Goal: Task Accomplishment & Management: Use online tool/utility

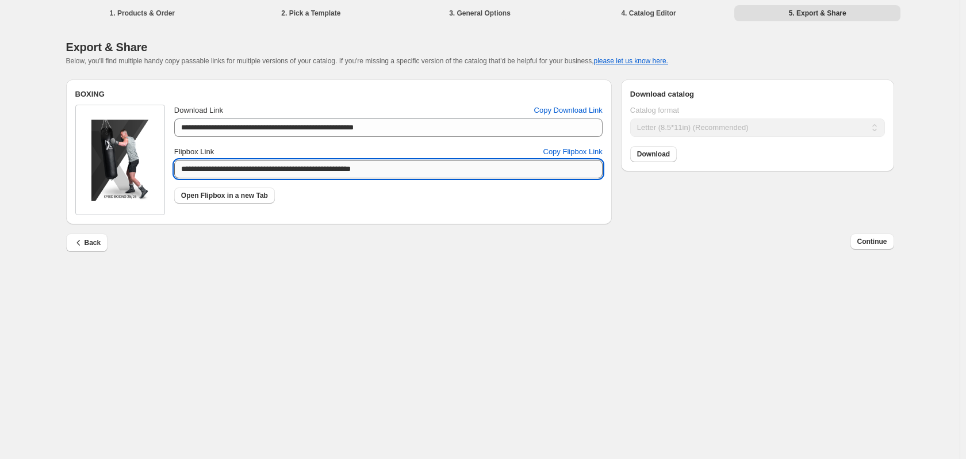
click at [274, 177] on input "**********" at bounding box center [388, 169] width 428 height 18
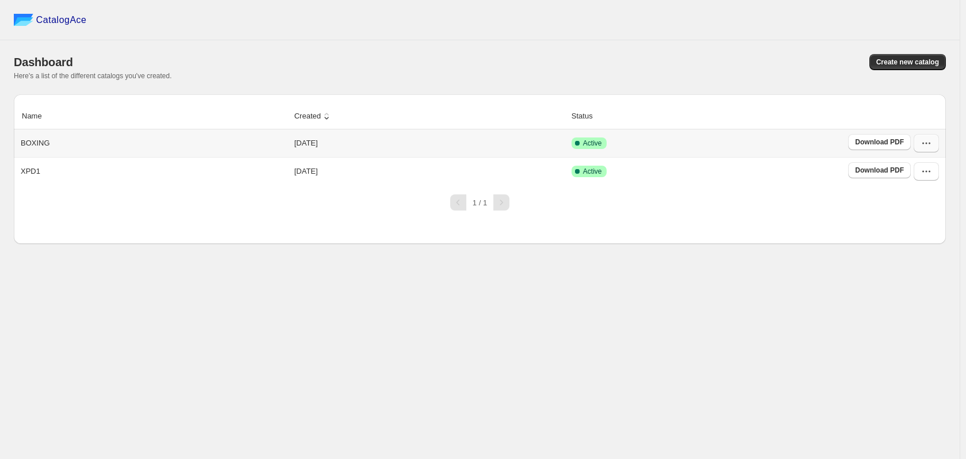
click at [930, 144] on icon "button" at bounding box center [930, 144] width 2 height 2
click at [909, 242] on span "Edit" at bounding box center [925, 248] width 59 height 12
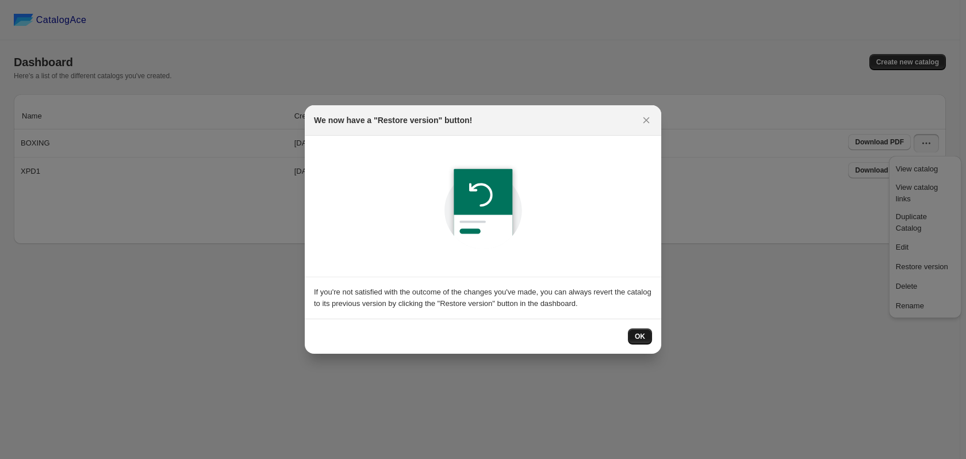
drag, startPoint x: 661, startPoint y: 332, endPoint x: 637, endPoint y: 336, distance: 23.8
click at [643, 334] on div "OK" at bounding box center [483, 336] width 357 height 35
click at [637, 336] on span "OK" at bounding box center [640, 336] width 10 height 9
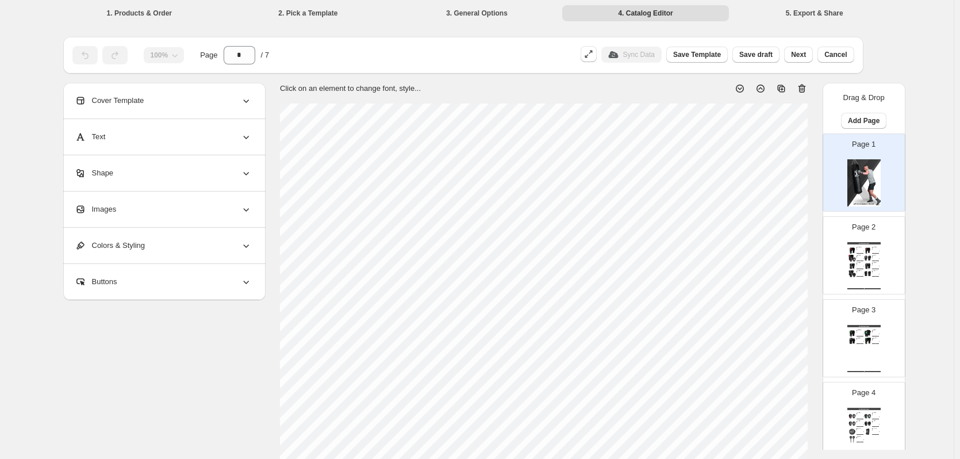
click at [858, 253] on div "BUY NOW" at bounding box center [860, 253] width 7 height 1
type input "*"
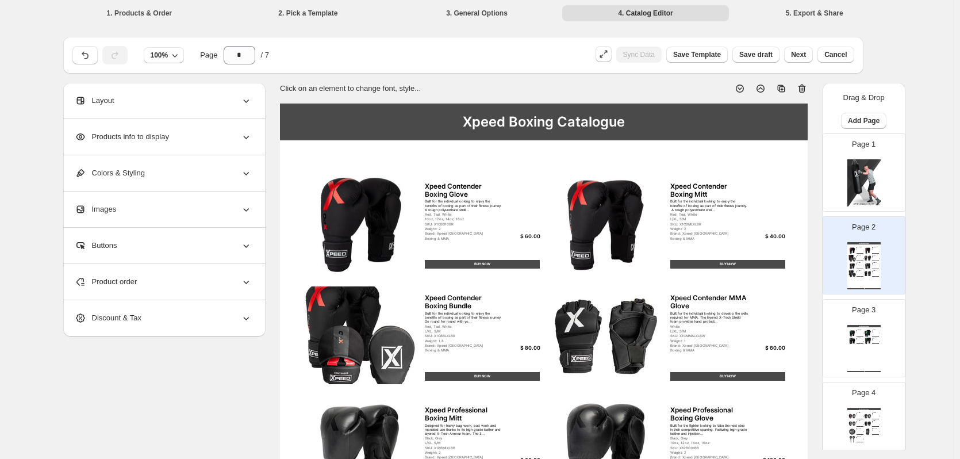
click at [156, 101] on div "Layout" at bounding box center [163, 101] width 177 height 36
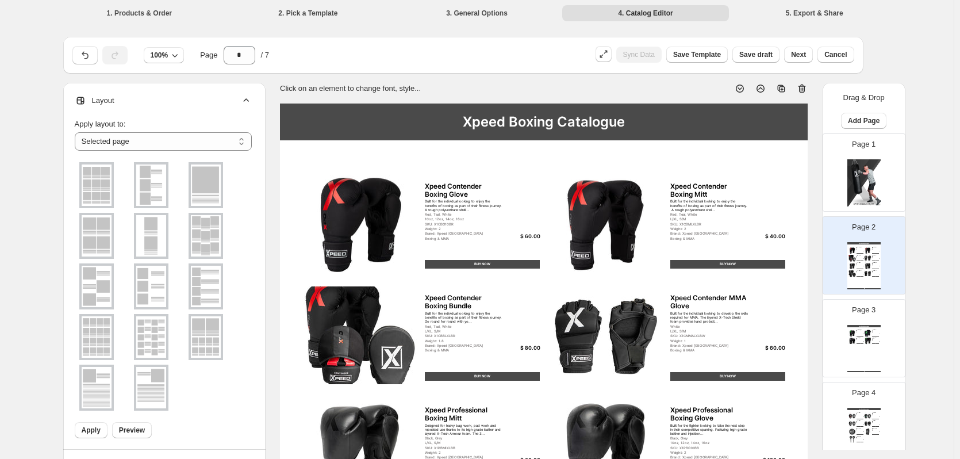
click at [156, 101] on div "Layout" at bounding box center [163, 101] width 177 height 36
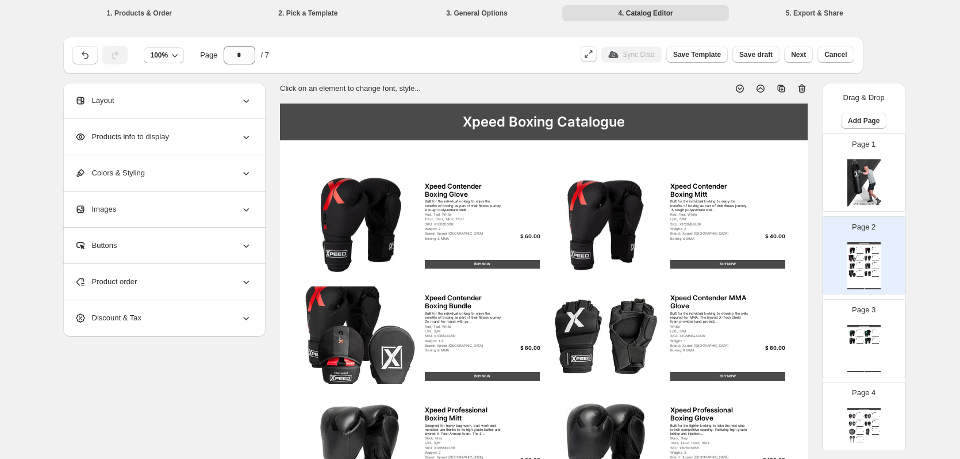
click at [143, 136] on span "Products info to display" at bounding box center [122, 137] width 94 height 12
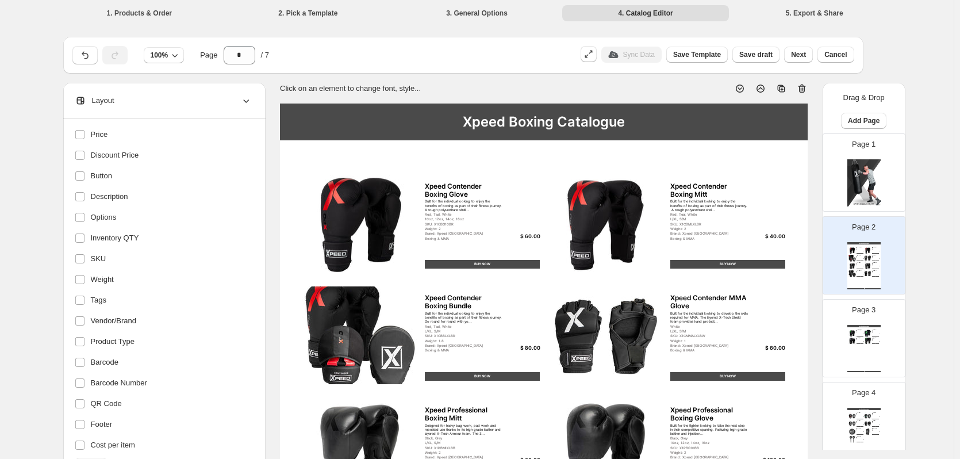
click at [246, 104] on icon at bounding box center [246, 101] width 12 height 12
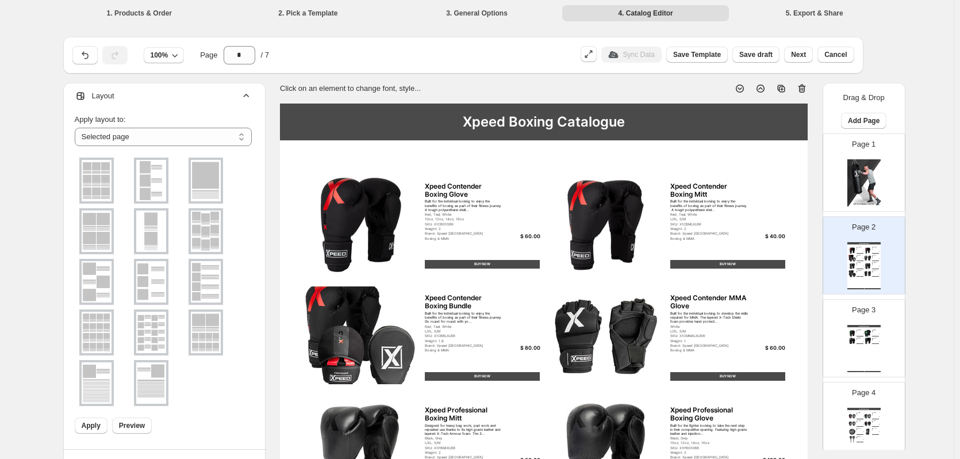
scroll to position [10, 0]
click at [250, 92] on icon at bounding box center [246, 91] width 12 height 12
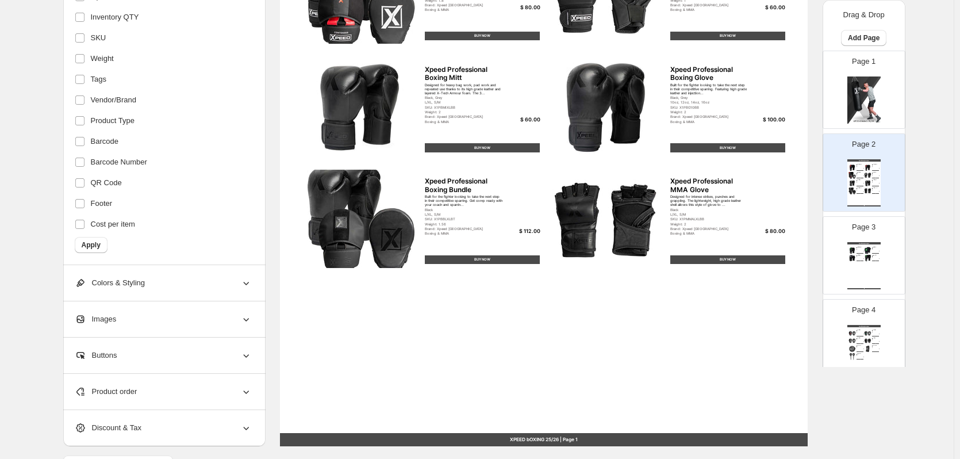
scroll to position [375, 0]
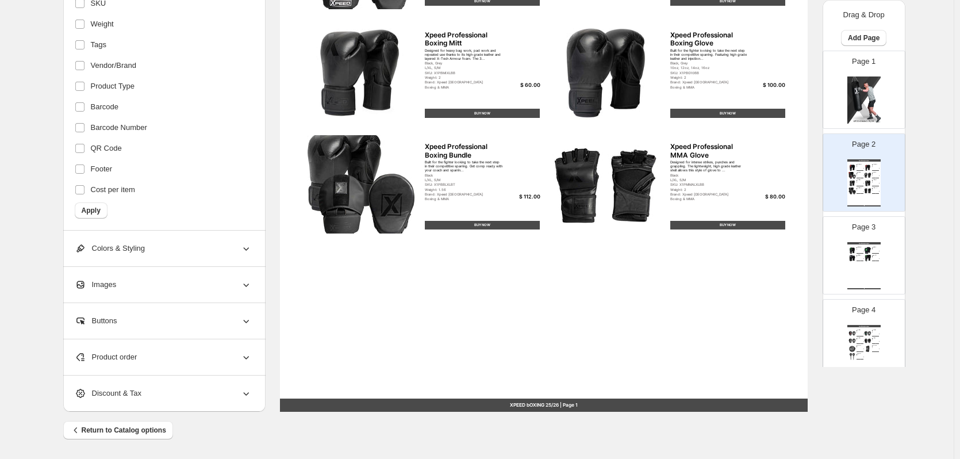
click at [92, 289] on span "Images" at bounding box center [96, 285] width 42 height 12
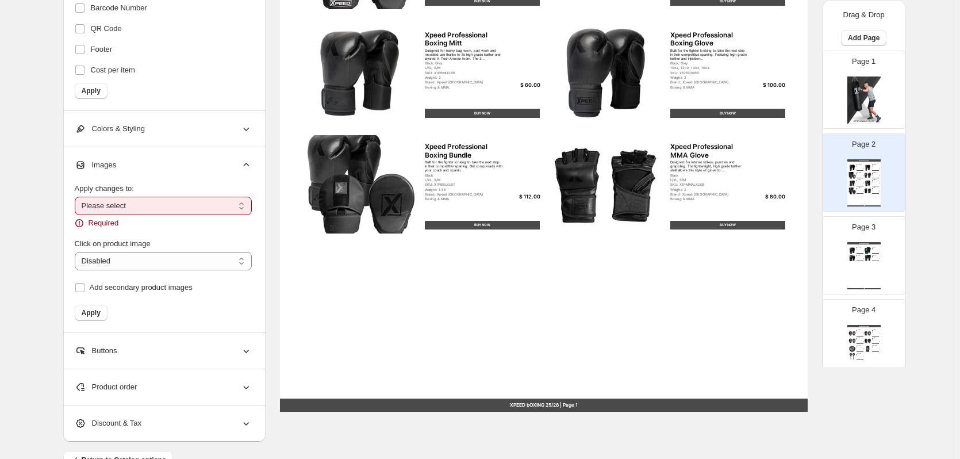
click at [121, 201] on select "**********" at bounding box center [163, 206] width 177 height 18
select select "**********"
click at [77, 197] on select "**********" at bounding box center [163, 206] width 177 height 18
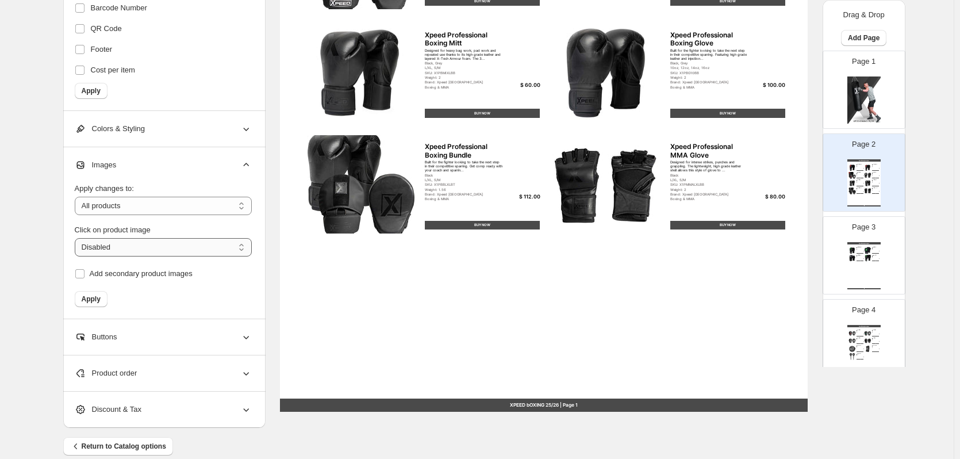
click at [99, 248] on select "**********" at bounding box center [163, 247] width 177 height 18
click at [77, 238] on select "**********" at bounding box center [163, 247] width 177 height 18
select select "**********"
click at [85, 279] on span at bounding box center [80, 274] width 10 height 10
click at [103, 325] on div "Buttons" at bounding box center [163, 337] width 177 height 36
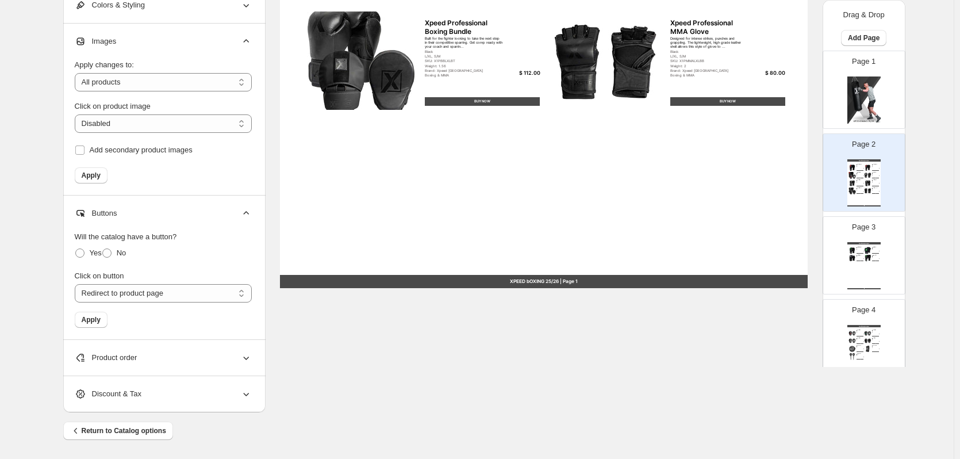
scroll to position [499, 0]
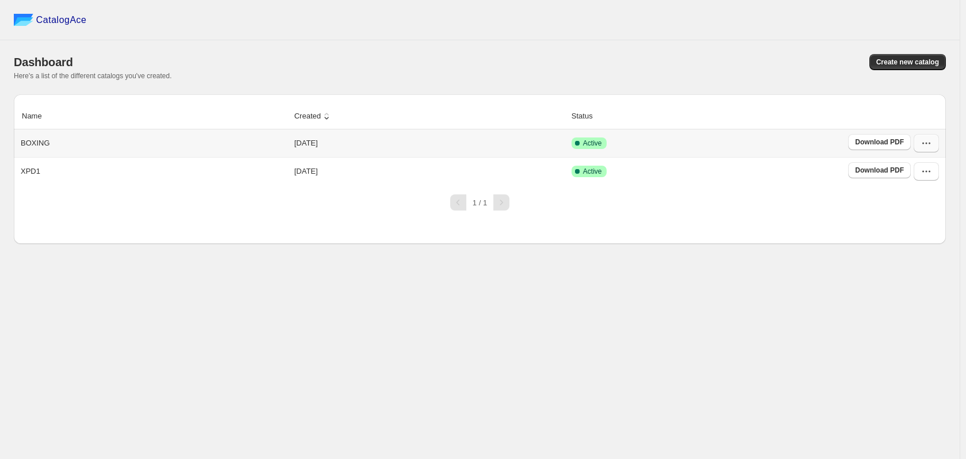
click at [932, 142] on button "button" at bounding box center [926, 143] width 25 height 18
click at [915, 242] on span "Edit" at bounding box center [925, 248] width 59 height 12
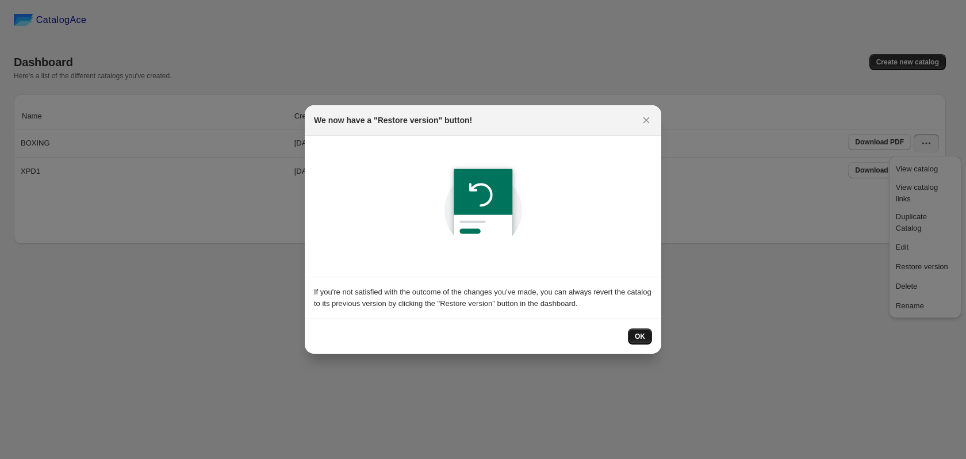
click at [637, 343] on button "OK" at bounding box center [640, 336] width 24 height 16
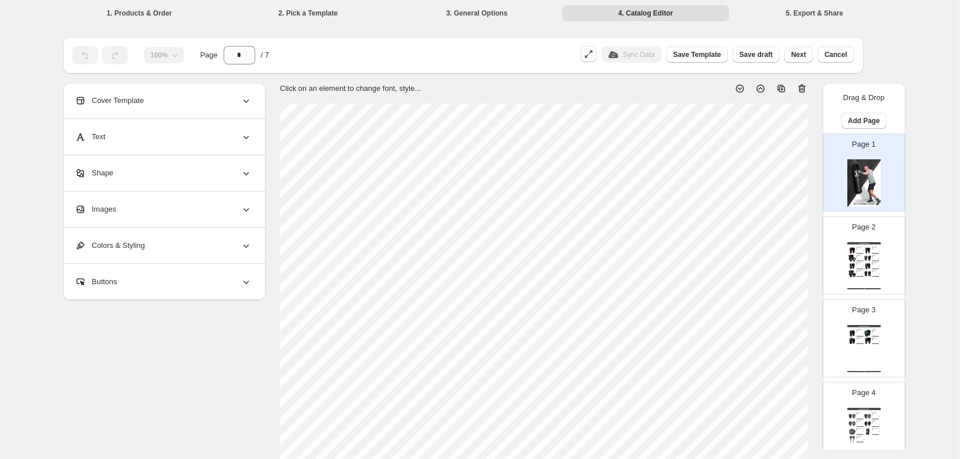
click at [858, 325] on div "Xpeed Boxing Catalogue" at bounding box center [864, 326] width 33 height 2
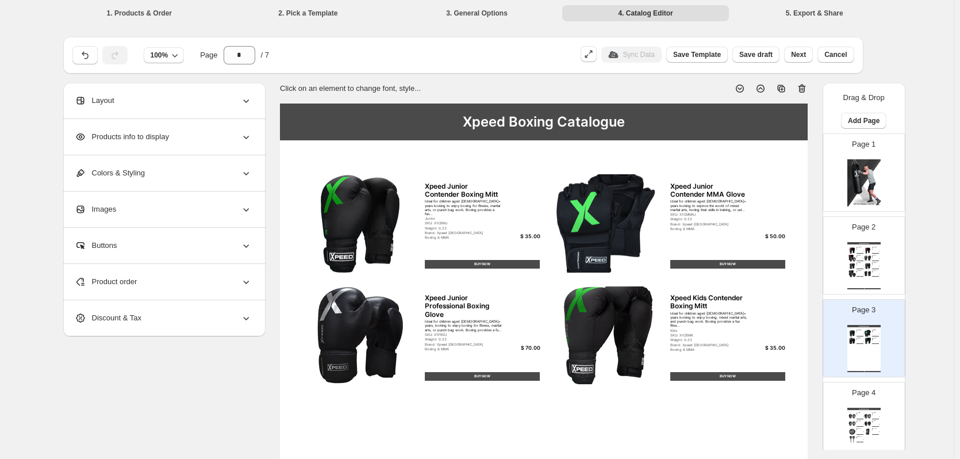
click at [112, 278] on span "Product order" at bounding box center [106, 282] width 63 height 12
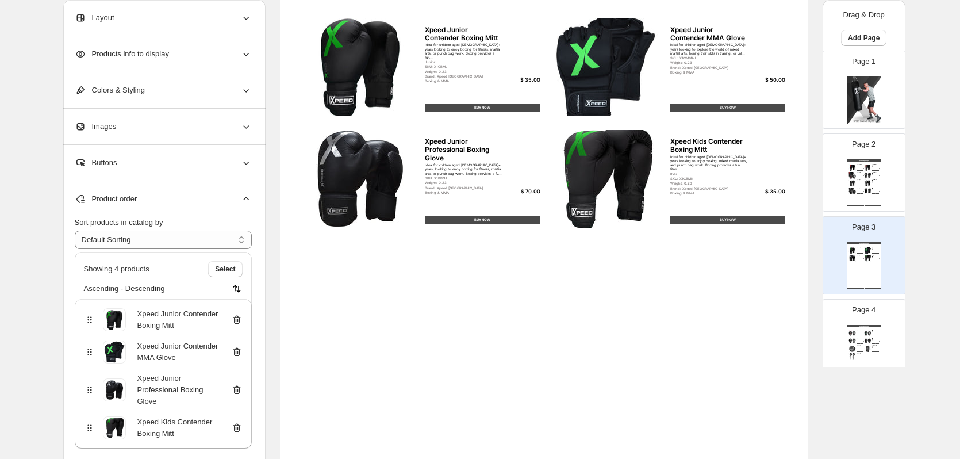
scroll to position [230, 0]
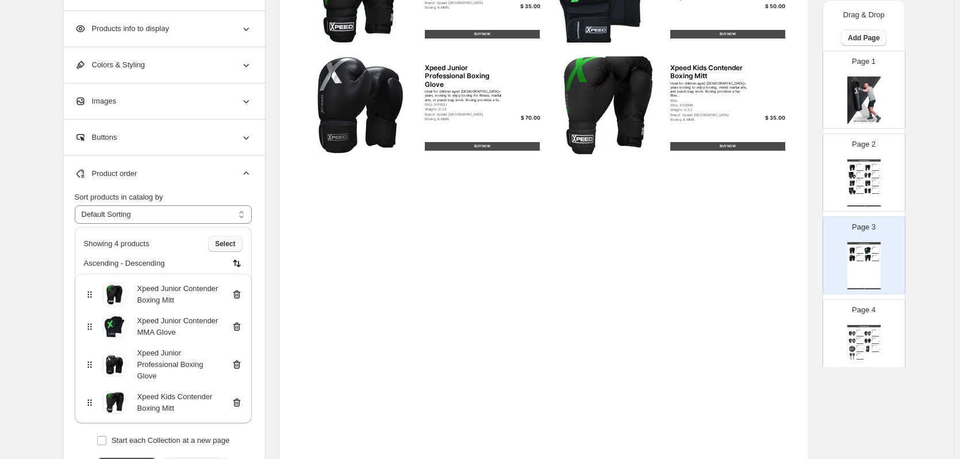
click at [219, 252] on button "Select" at bounding box center [225, 244] width 34 height 16
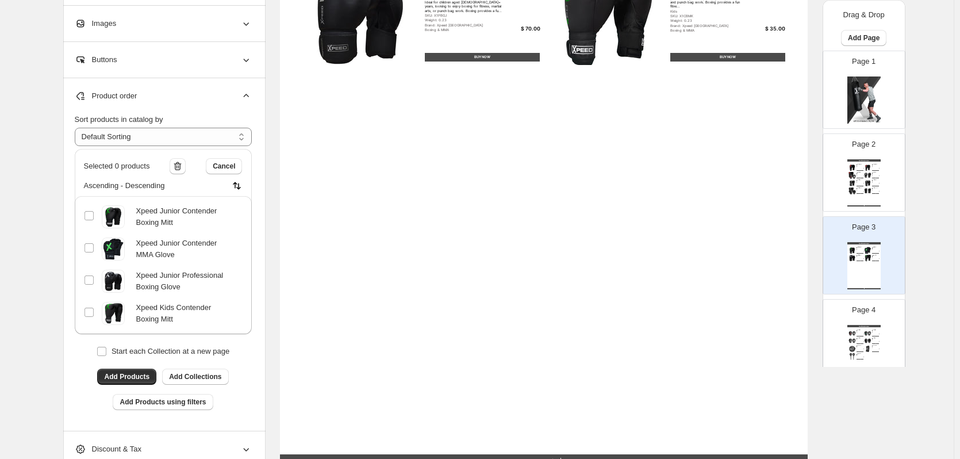
scroll to position [375, 0]
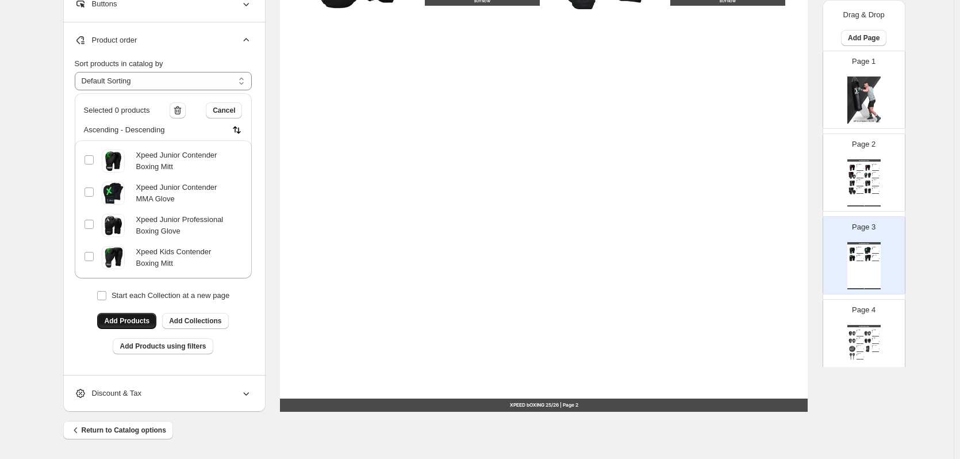
click at [136, 325] on span "Add Products" at bounding box center [126, 320] width 45 height 9
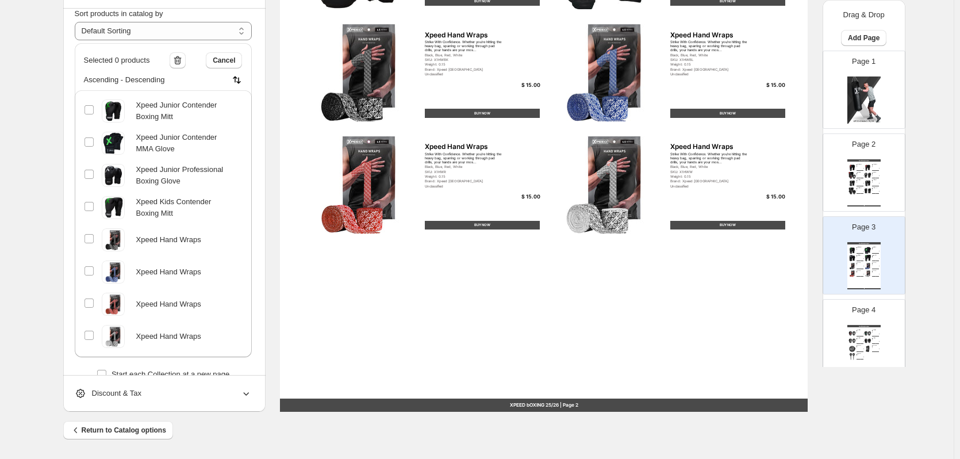
scroll to position [115, 0]
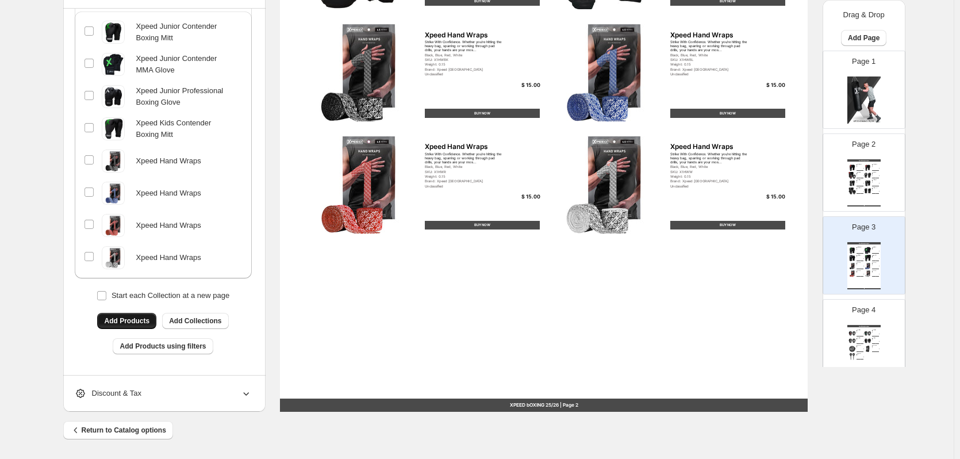
click at [137, 320] on span "Add Products" at bounding box center [126, 320] width 45 height 9
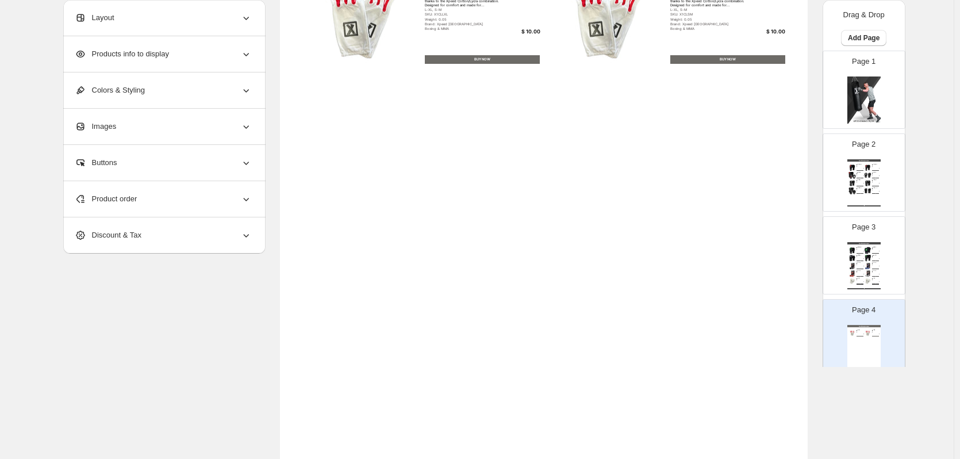
scroll to position [145, 0]
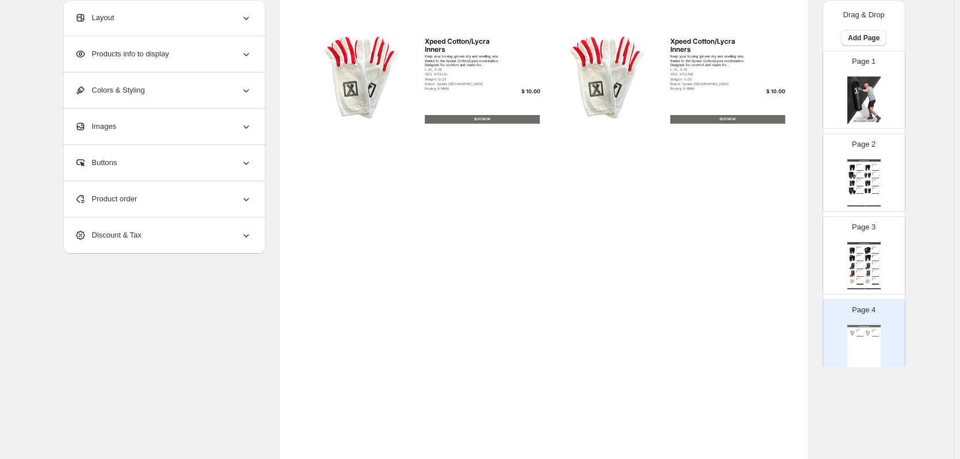
click at [857, 280] on div "Brand: Xpeed [GEOGRAPHIC_DATA]" at bounding box center [859, 280] width 5 height 0
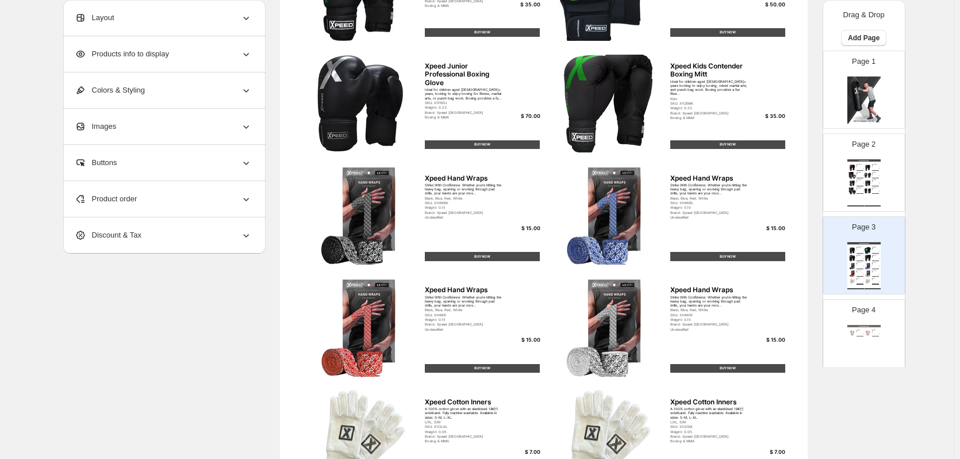
scroll to position [375, 0]
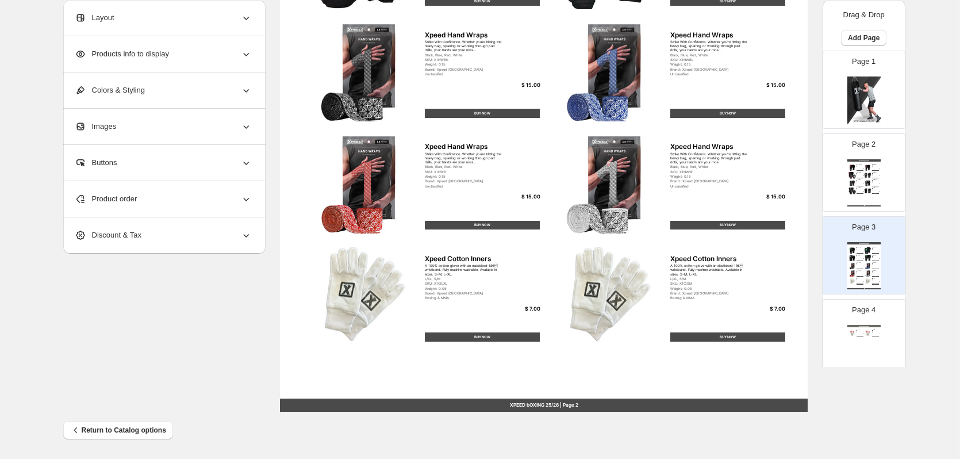
click at [150, 193] on div "Product order" at bounding box center [163, 199] width 177 height 36
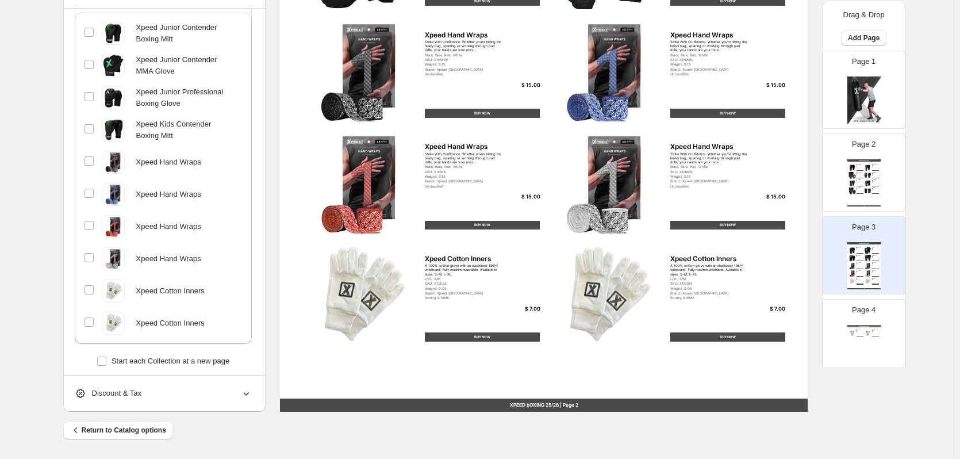
scroll to position [0, 0]
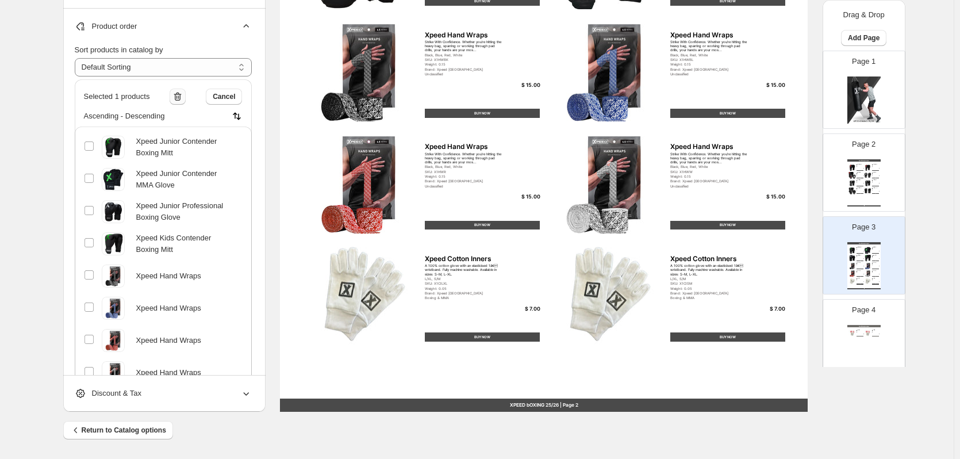
click at [178, 94] on icon "button" at bounding box center [177, 96] width 7 height 9
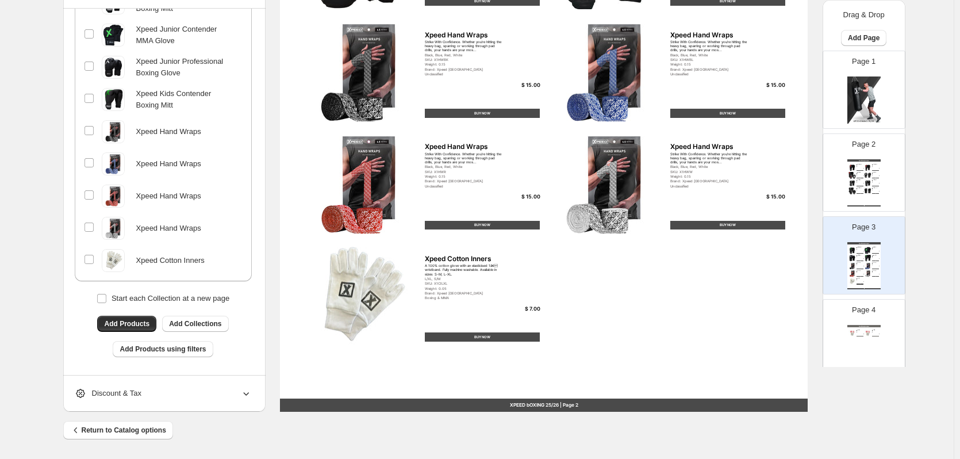
scroll to position [147, 0]
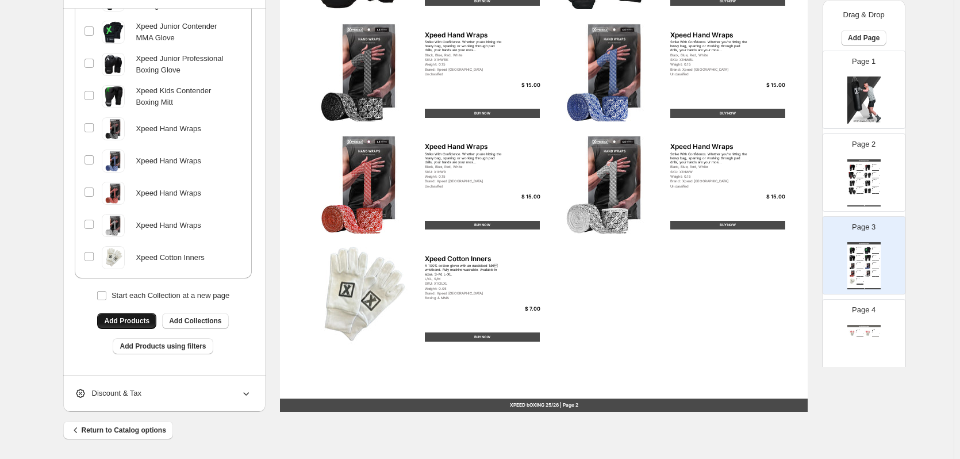
click at [144, 321] on span "Add Products" at bounding box center [126, 320] width 45 height 9
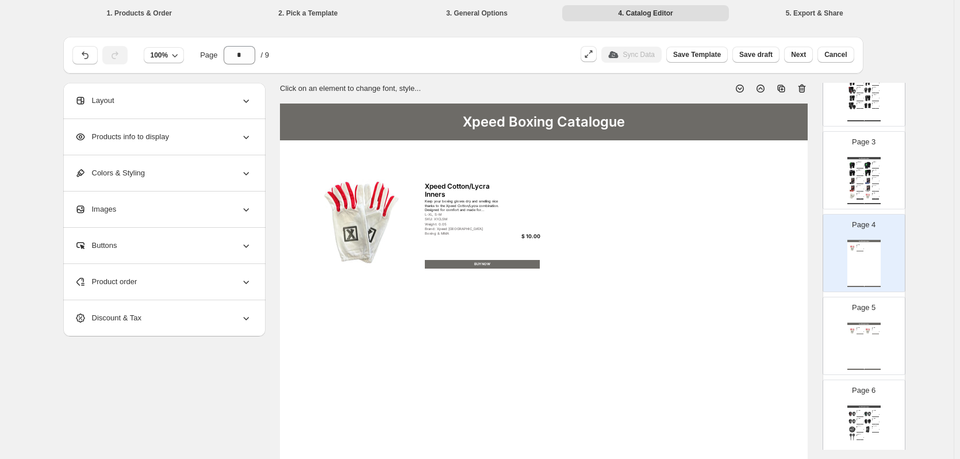
scroll to position [173, 0]
click at [868, 334] on div "Xpeed Boxing Catalogue Xpeed Cotton/Lycra Inners Keep your boxing gloves dry an…" at bounding box center [864, 341] width 33 height 47
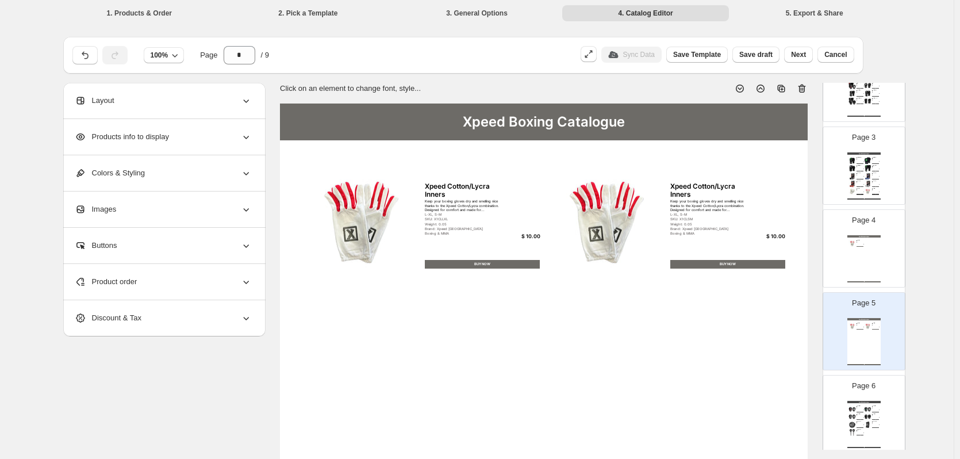
click at [804, 85] on icon at bounding box center [802, 89] width 7 height 9
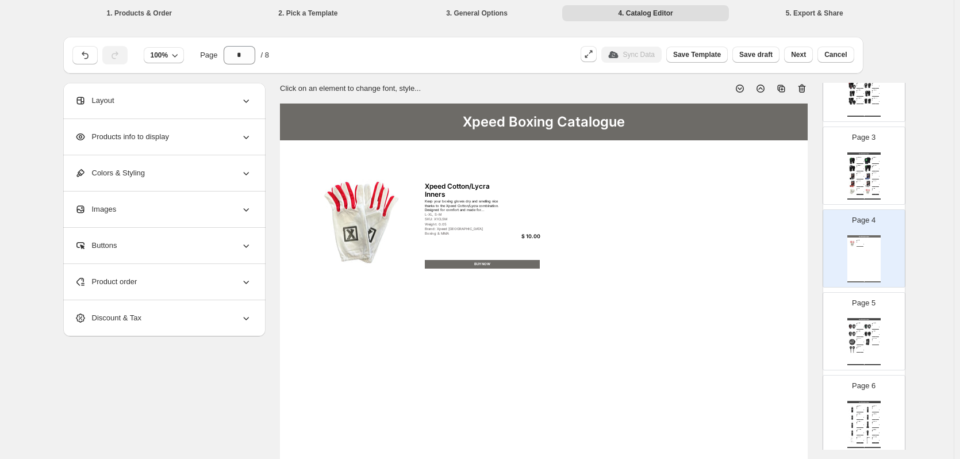
click at [869, 258] on div "Xpeed Boxing Catalogue Xpeed Cotton/Lycra Inners Keep your boxing gloves dry an…" at bounding box center [864, 258] width 33 height 47
click at [802, 86] on icon at bounding box center [802, 89] width 7 height 9
type input "*"
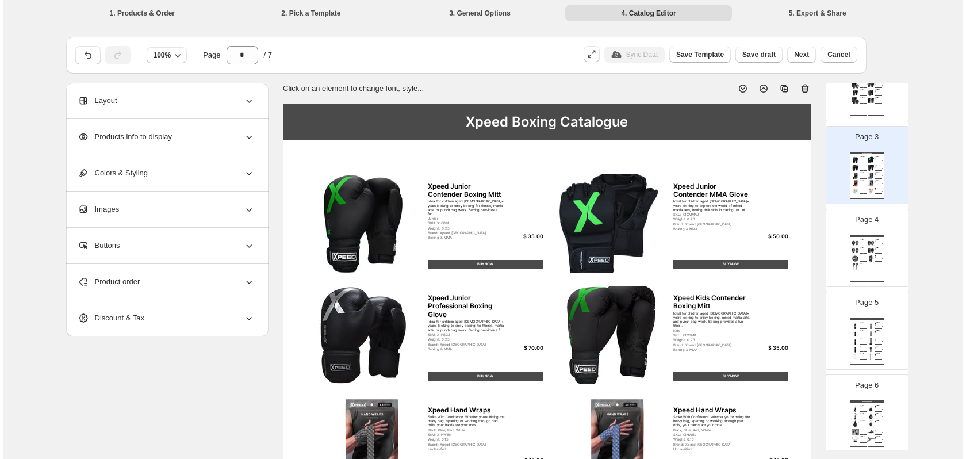
scroll to position [0, 0]
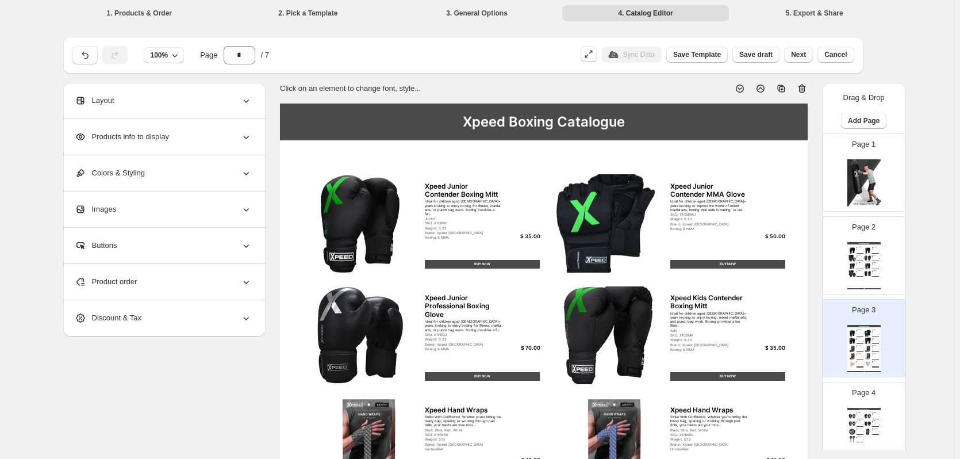
click at [802, 55] on span "Next" at bounding box center [798, 54] width 15 height 9
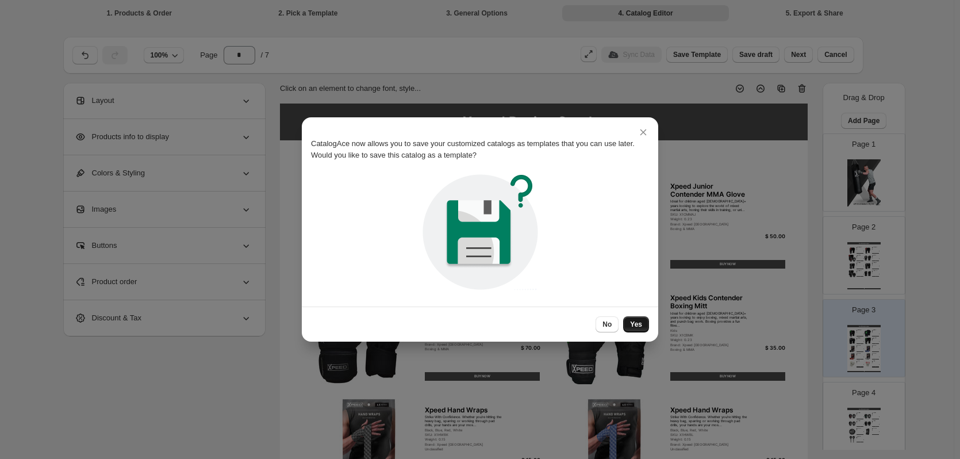
click at [639, 328] on span "Yes" at bounding box center [636, 324] width 12 height 9
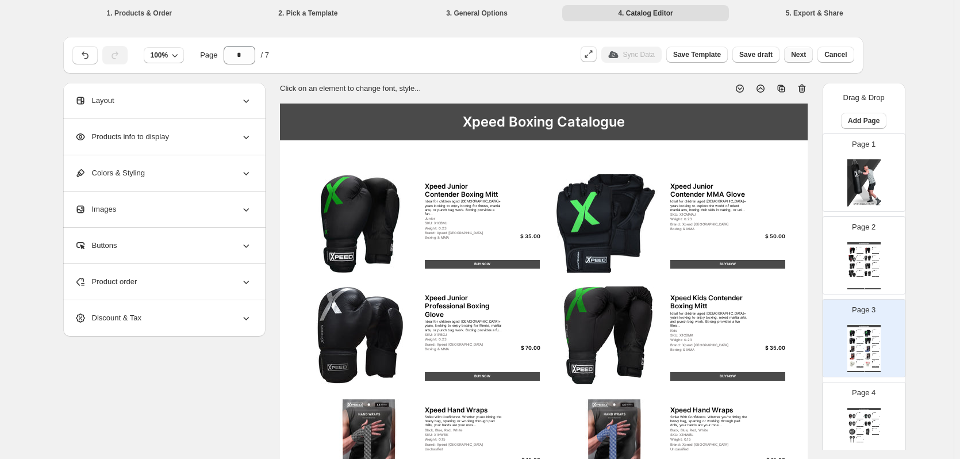
click at [806, 61] on button "Next" at bounding box center [798, 55] width 29 height 16
